Goal: Task Accomplishment & Management: Manage account settings

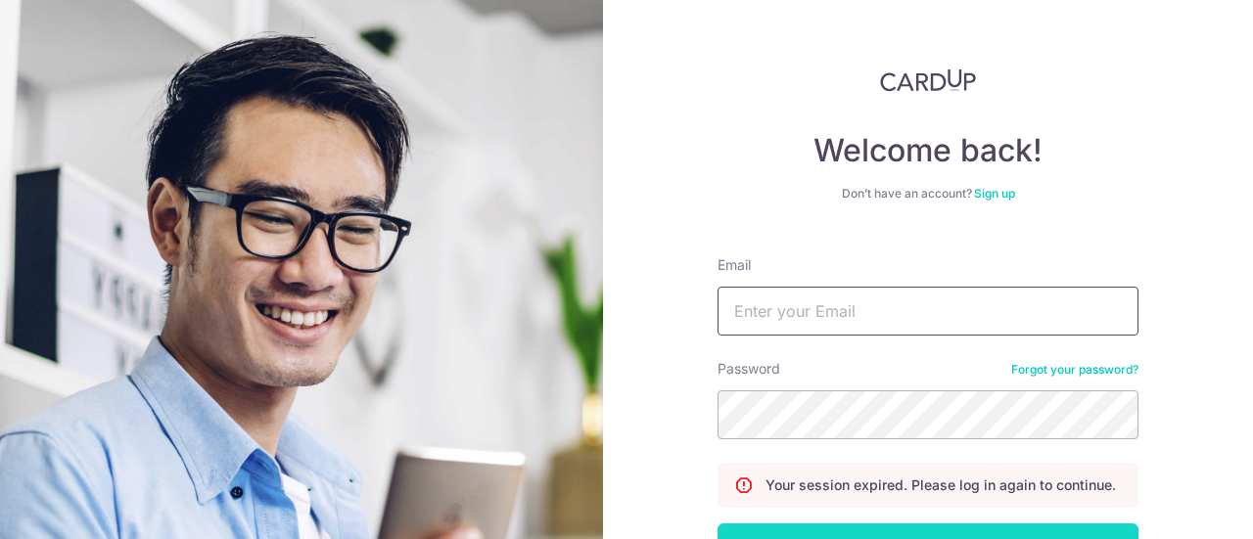
type input "[EMAIL_ADDRESS][DOMAIN_NAME]"
click at [844, 524] on button "Log in" at bounding box center [927, 548] width 421 height 49
